Goal: Task Accomplishment & Management: Use online tool/utility

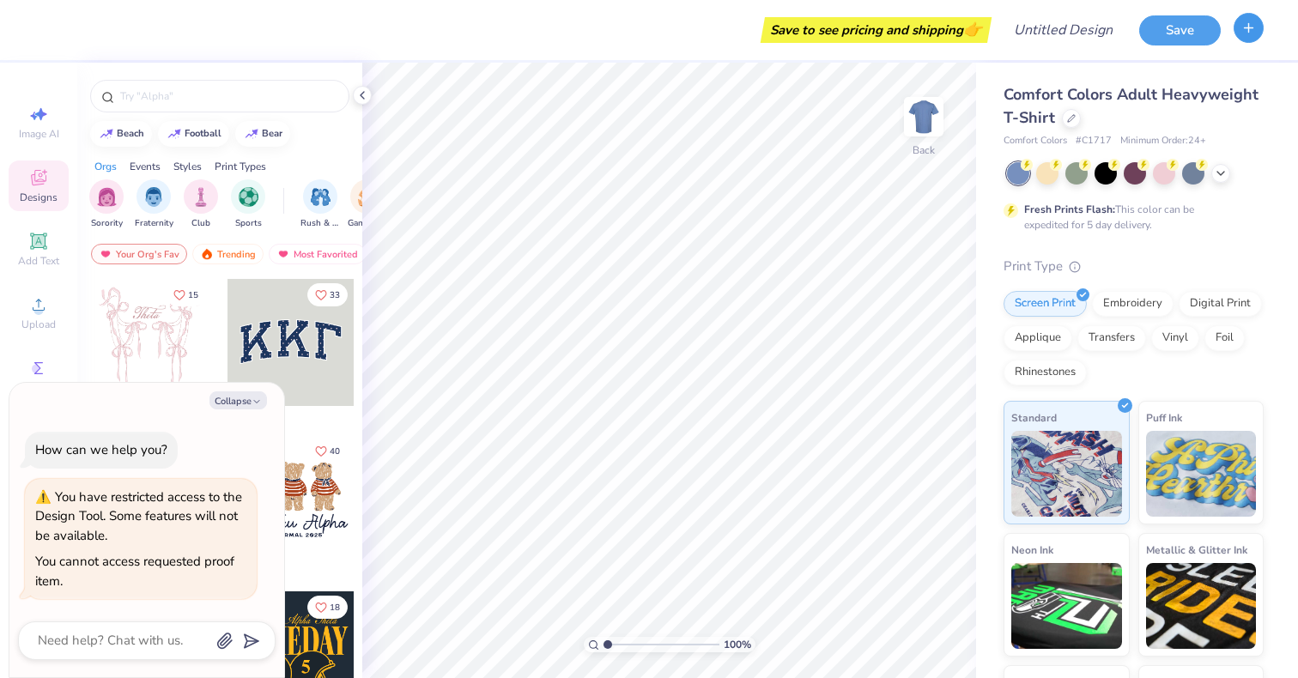
click at [1242, 27] on icon "button" at bounding box center [1248, 28] width 15 height 15
click at [364, 94] on icon at bounding box center [362, 95] width 14 height 14
type textarea "x"
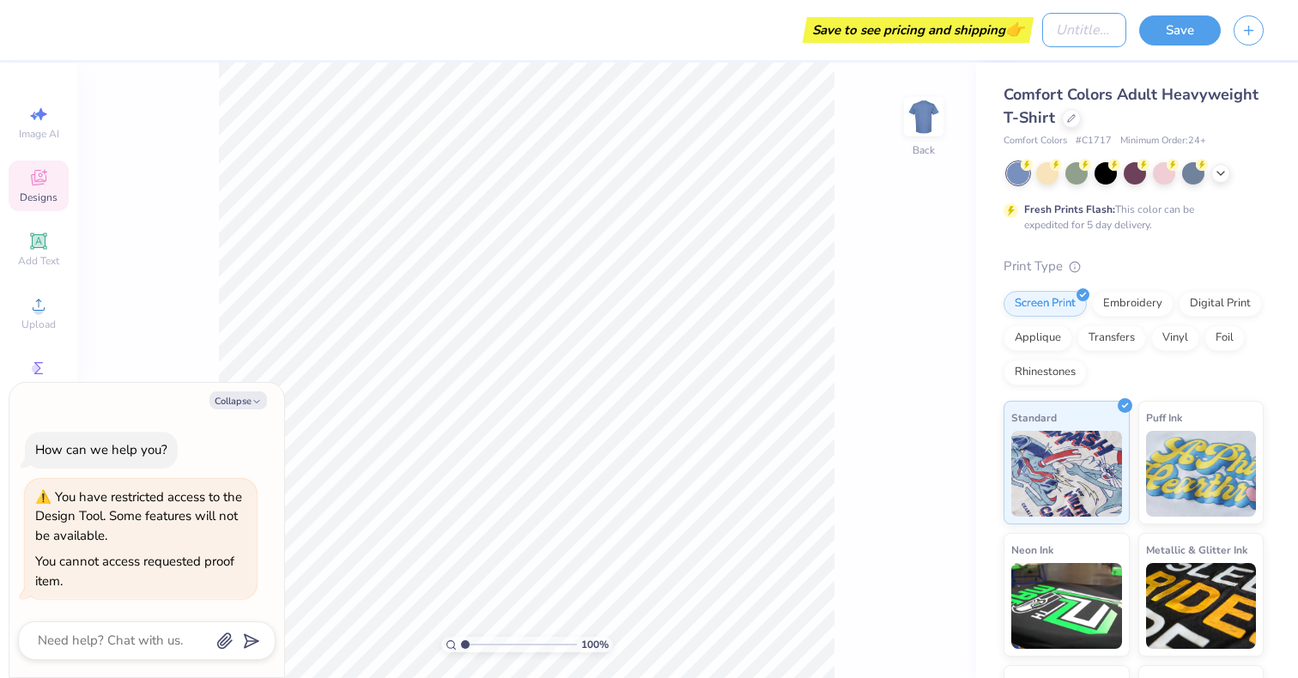
click at [1033, 26] on div "Save to see pricing and shipping 👉 Design Title Save" at bounding box center [649, 30] width 1298 height 60
type input "New Mem"
click at [1199, 35] on button "Save" at bounding box center [1180, 28] width 82 height 30
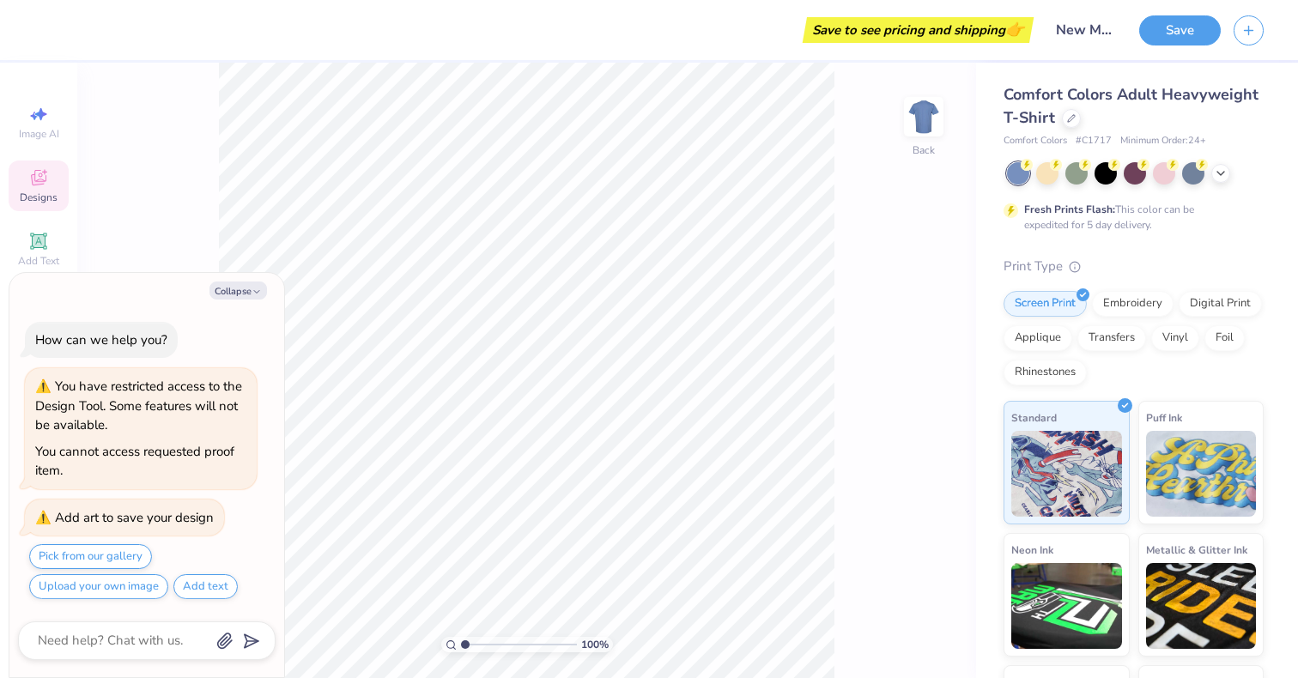
type textarea "x"
click at [227, 302] on div "Collapse How can we help you? You have restricted access to the Design Tool. So…" at bounding box center [146, 475] width 275 height 405
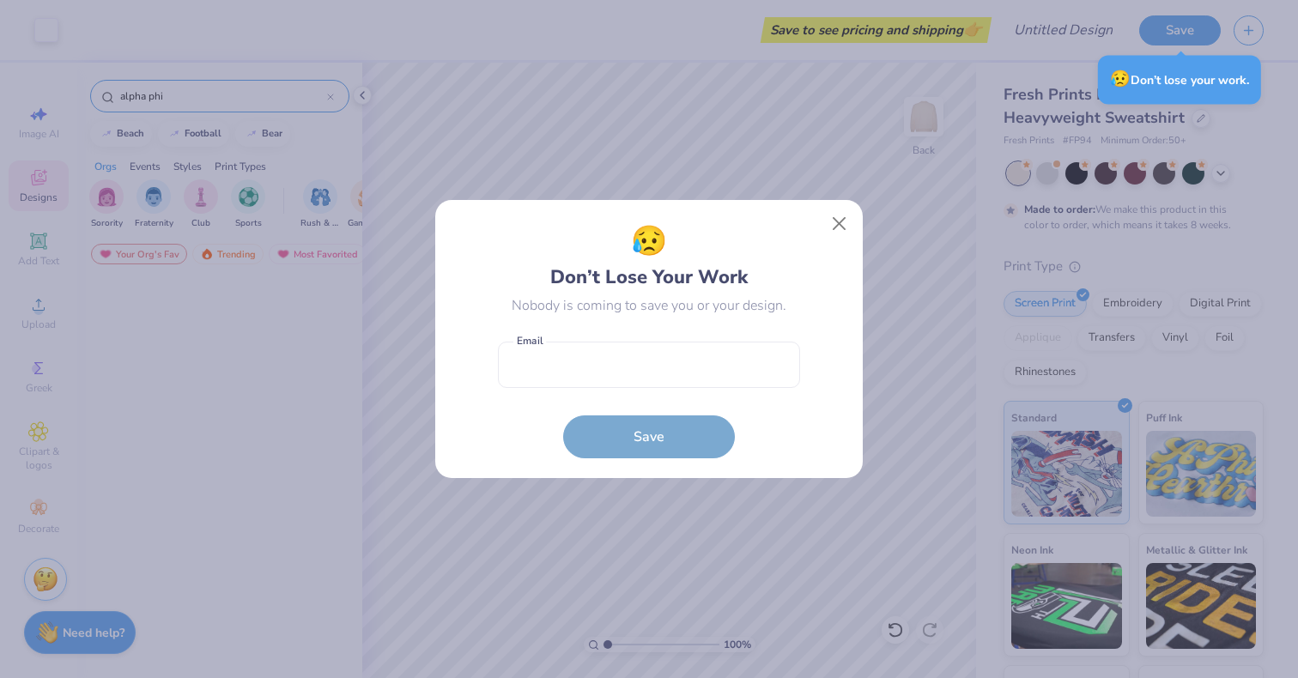
scroll to position [1442, 0]
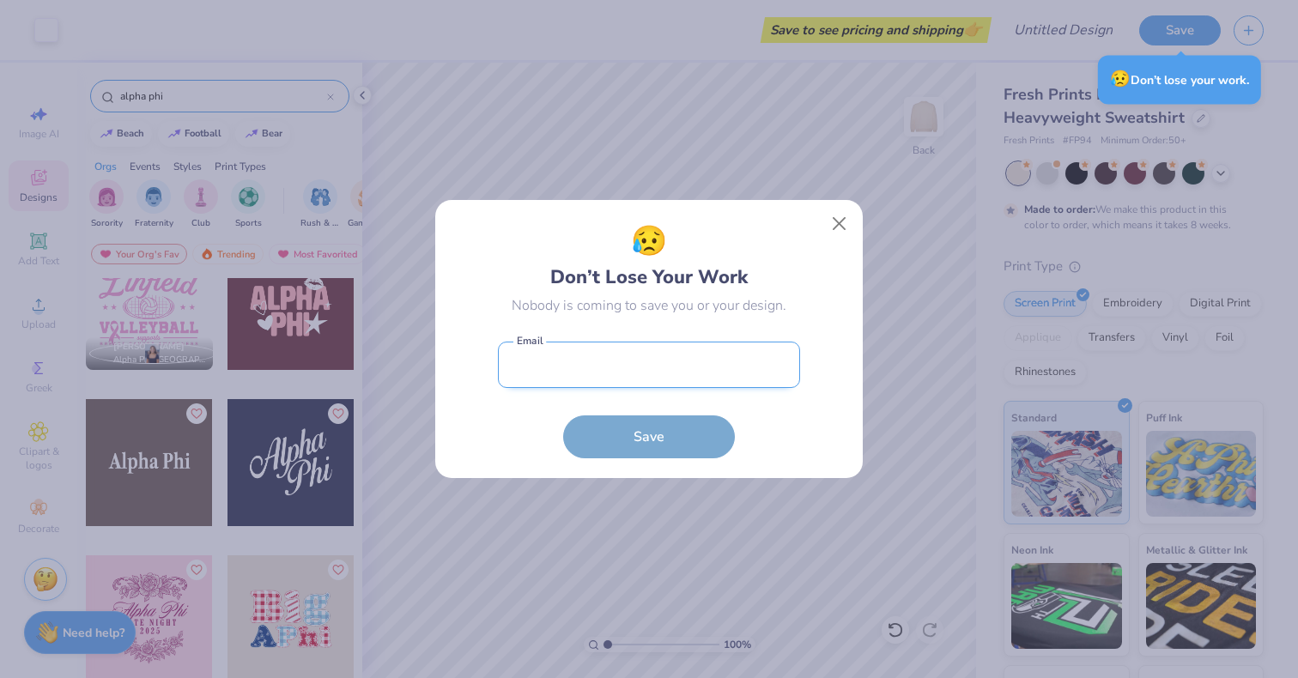
click at [599, 365] on input "email" at bounding box center [649, 365] width 302 height 47
type input "[EMAIL_ADDRESS][DOMAIN_NAME]"
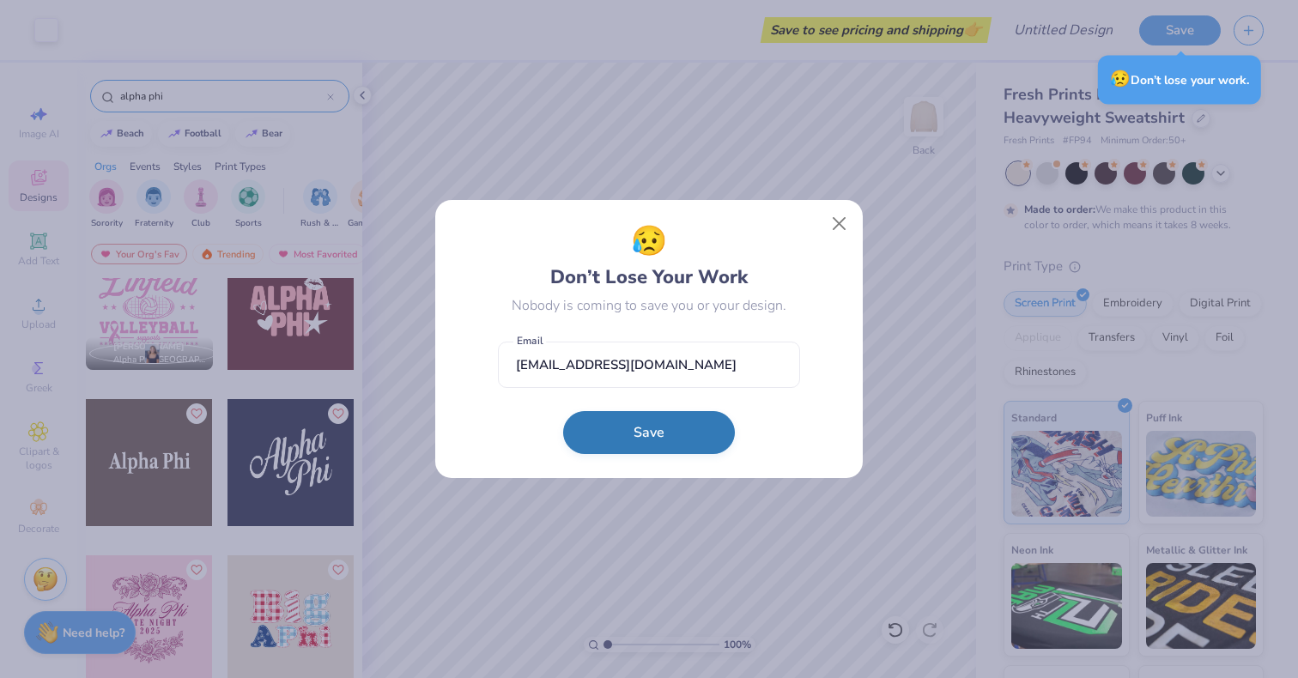
click at [683, 446] on button "Save" at bounding box center [649, 432] width 172 height 43
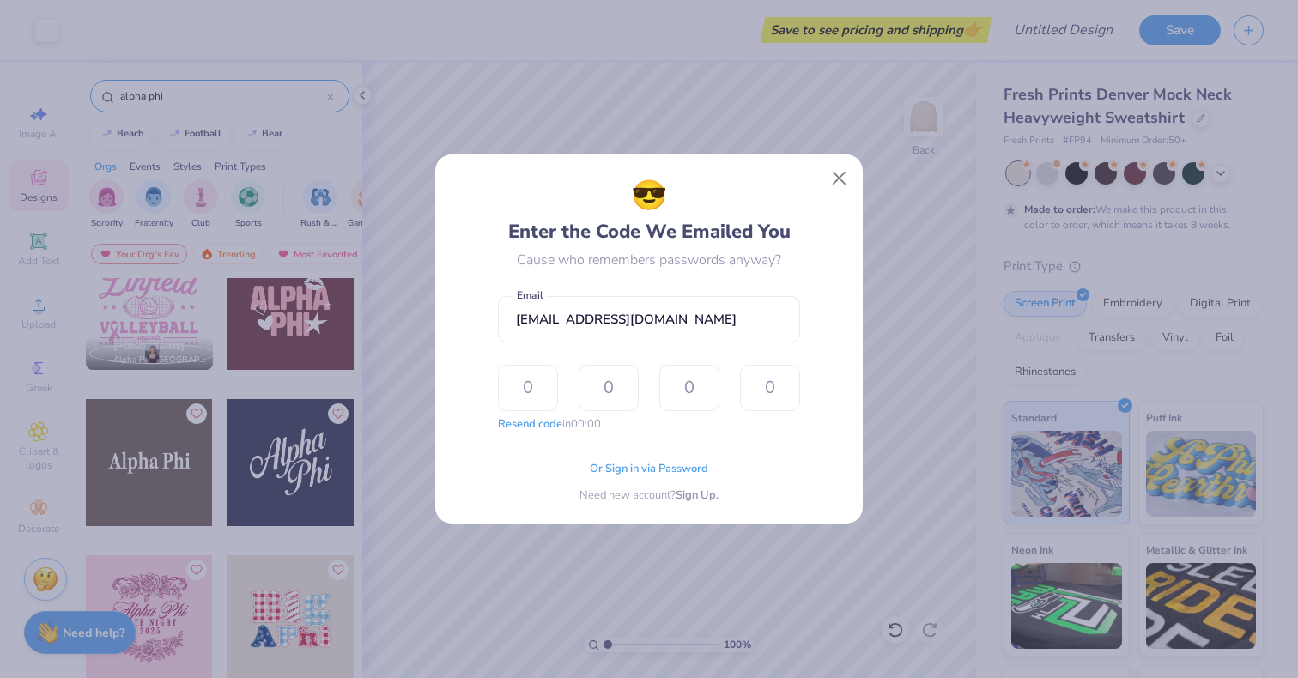
type input "3"
type input "8"
type input "4"
type input "0"
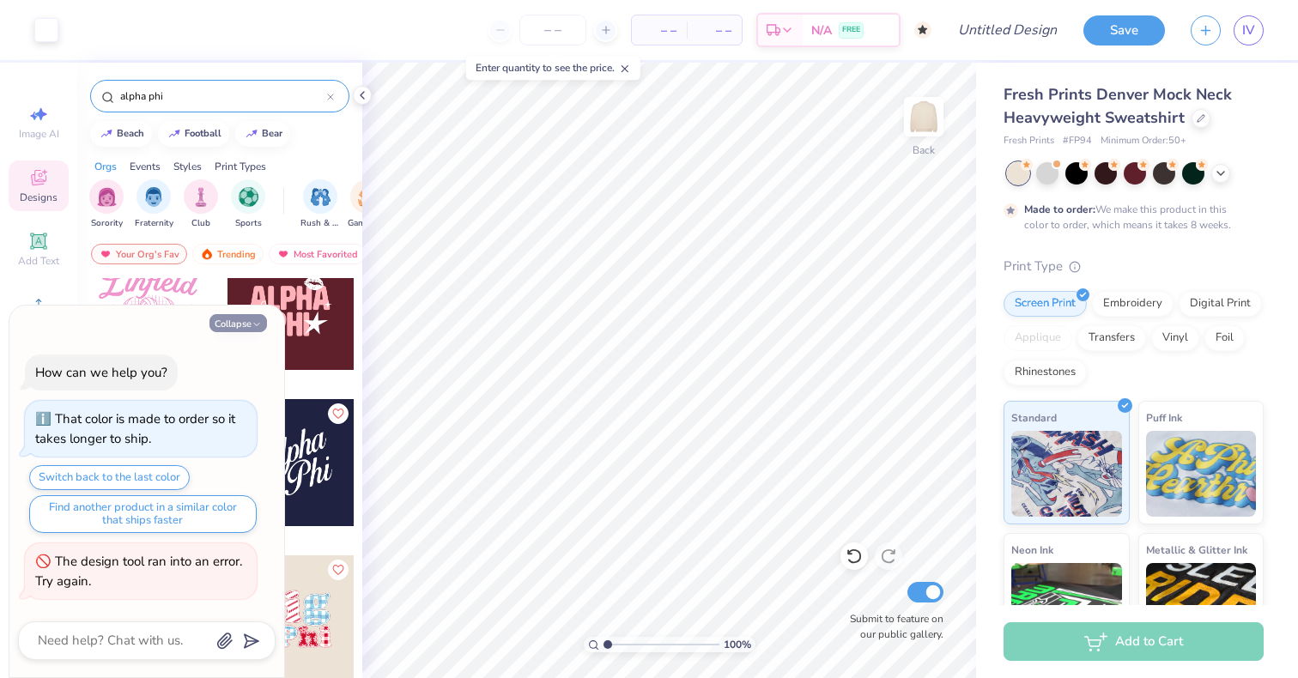
click at [234, 320] on button "Collapse" at bounding box center [238, 323] width 58 height 18
type textarea "x"
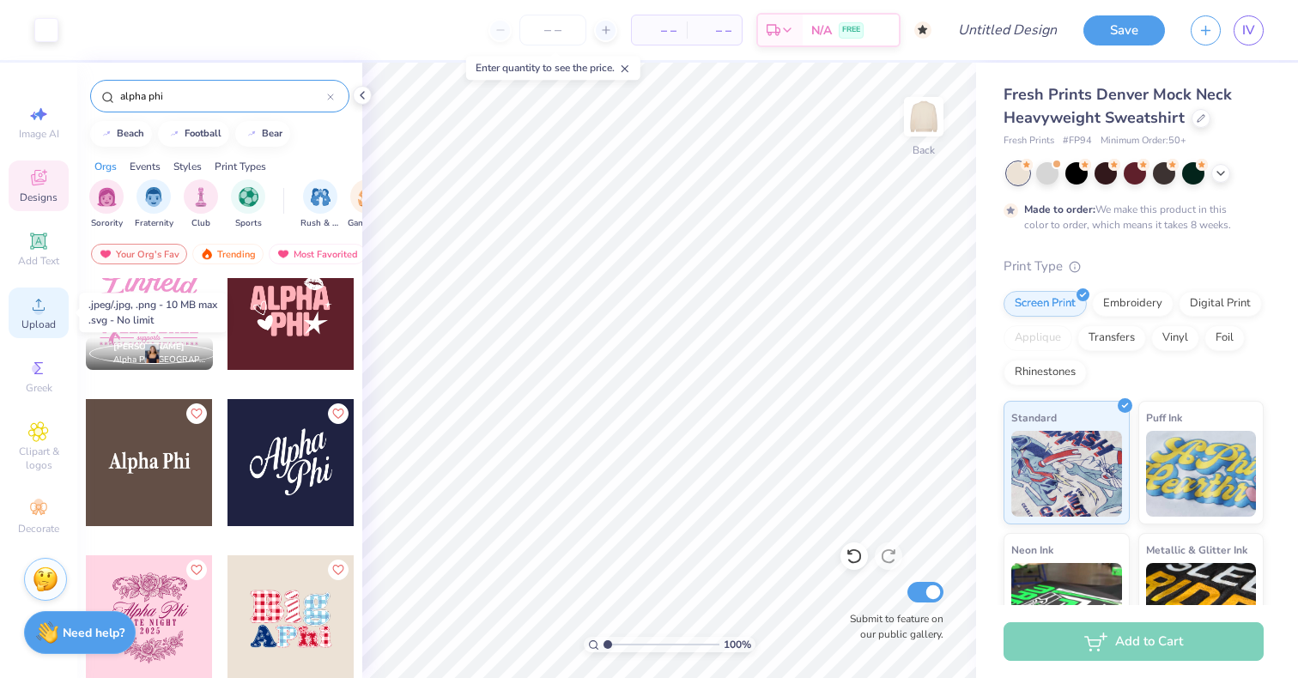
click at [34, 297] on icon at bounding box center [38, 304] width 21 height 21
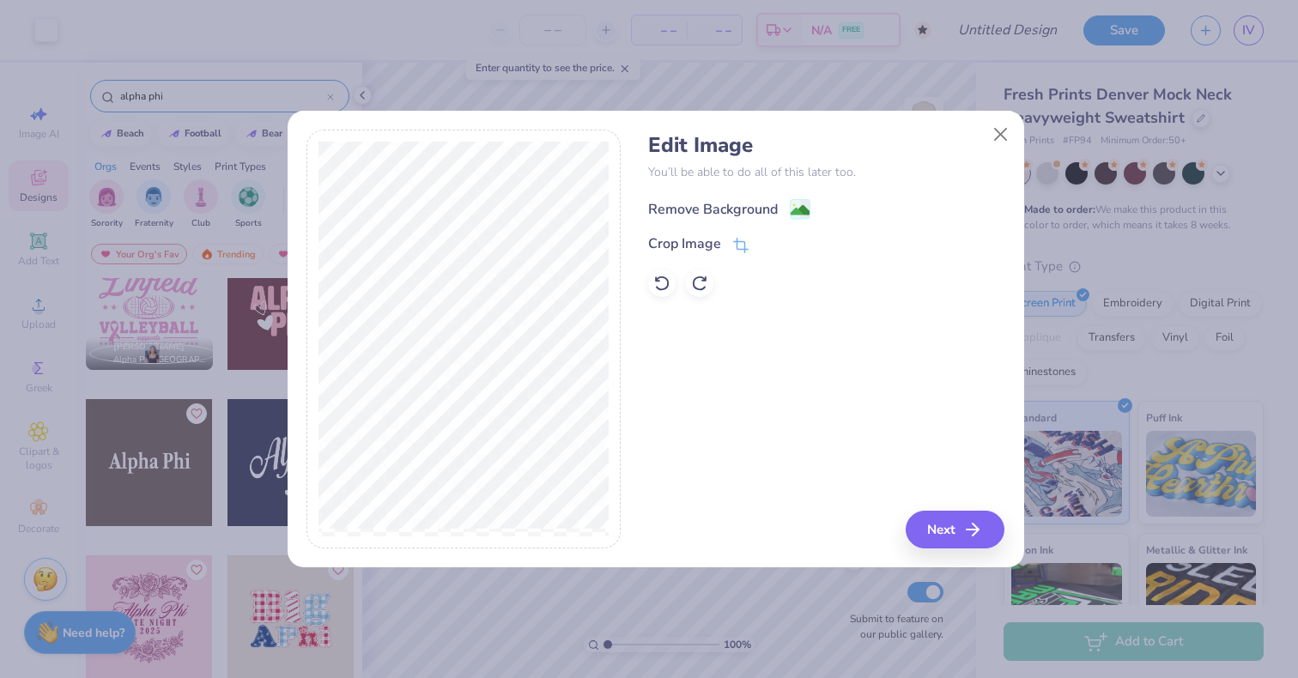
click at [714, 199] on div "Remove Background" at bounding box center [713, 209] width 130 height 21
click at [950, 533] on button "Next" at bounding box center [957, 530] width 99 height 38
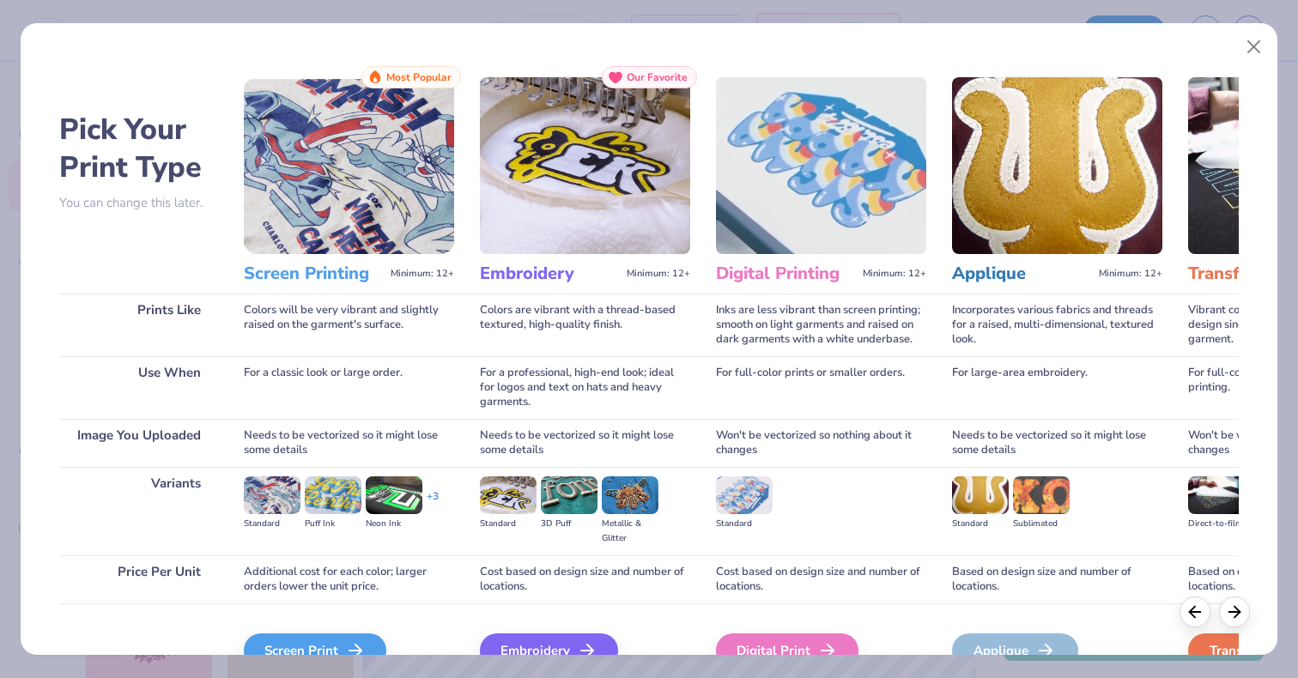
scroll to position [92, 0]
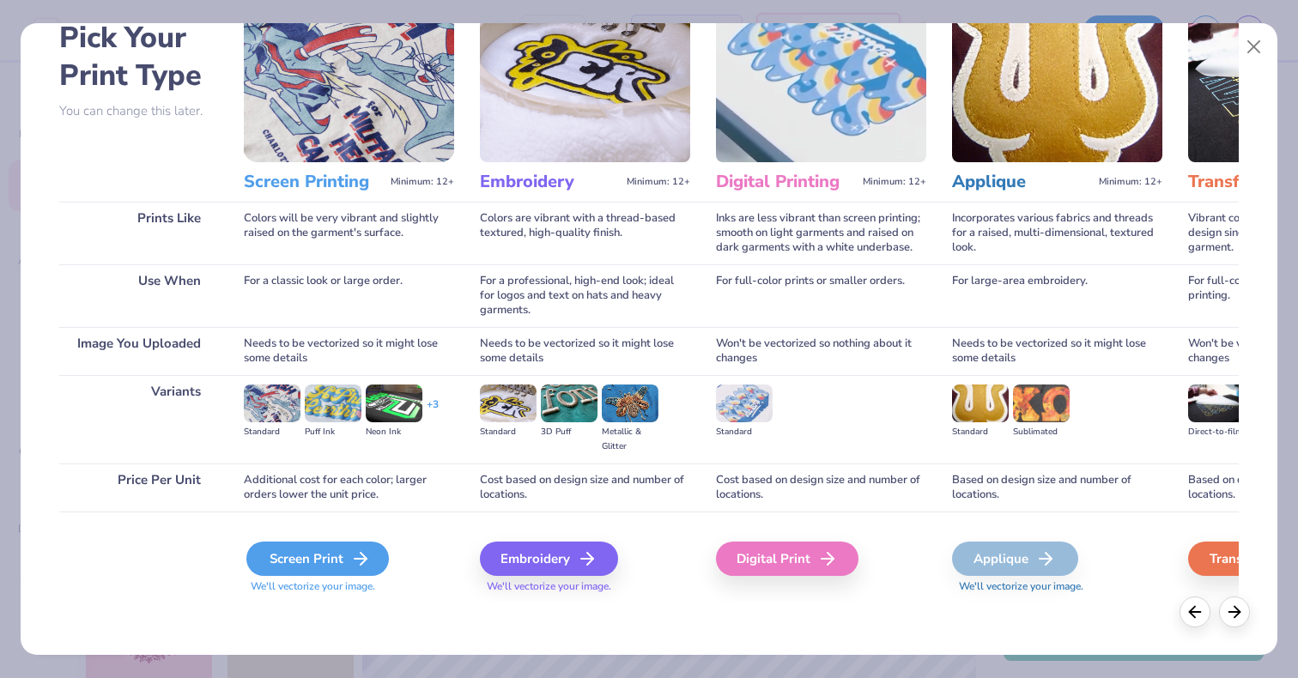
click at [299, 557] on div "Screen Print" at bounding box center [317, 559] width 143 height 34
